Goal: Find specific page/section: Find specific page/section

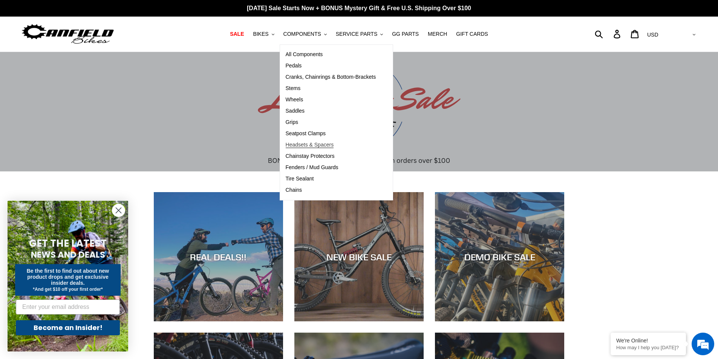
click at [331, 147] on span "Headsets & Spacers" at bounding box center [310, 145] width 48 height 6
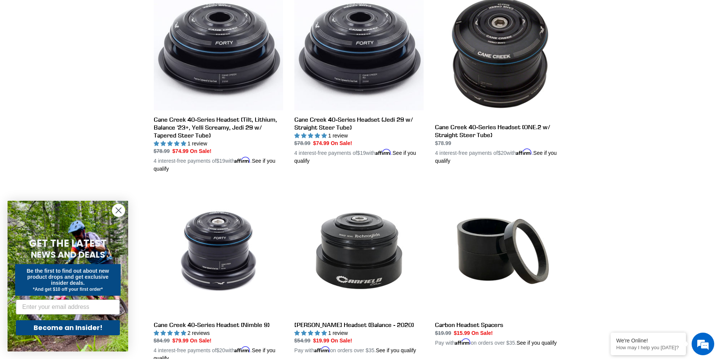
scroll to position [352, 0]
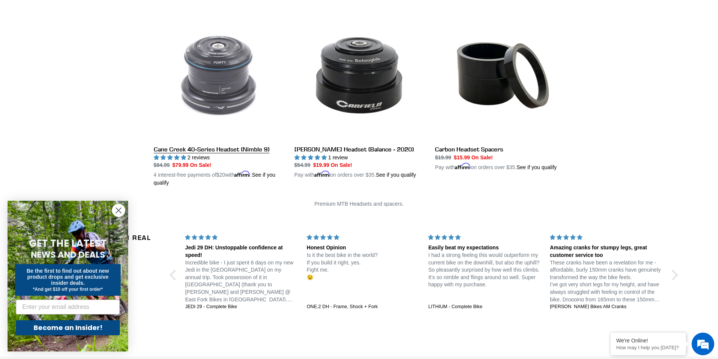
click at [237, 91] on link "Cane Creek 40-Series Headset (Nimble 9)" at bounding box center [218, 99] width 129 height 176
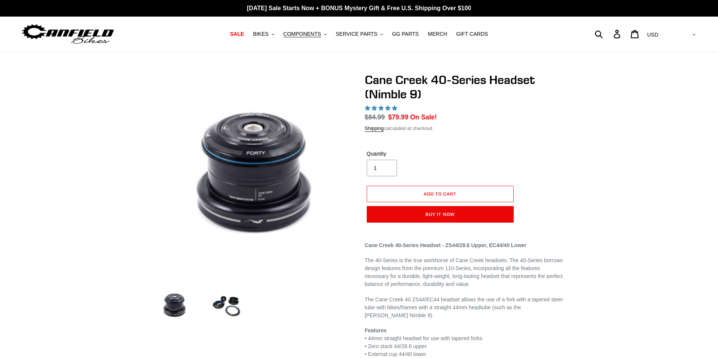
select select "highest-rating"
